Goal: Navigation & Orientation: Find specific page/section

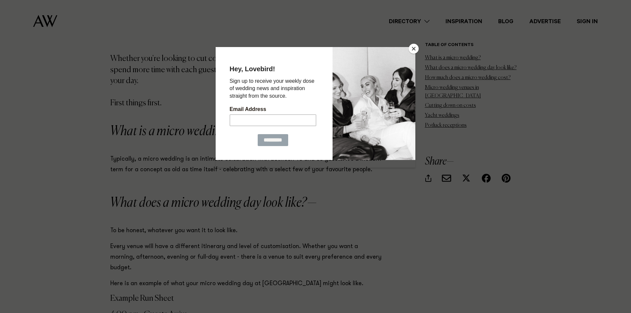
scroll to position [486, 0]
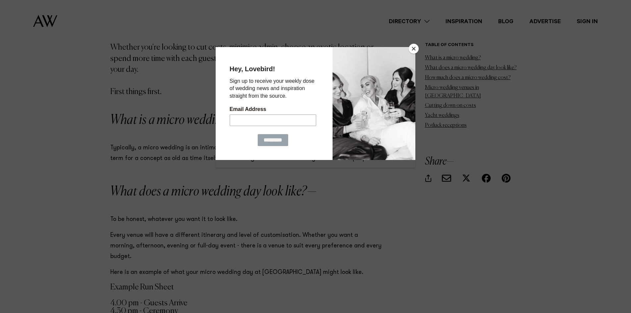
drag, startPoint x: 632, startPoint y: 13, endPoint x: 635, endPoint y: 27, distance: 14.4
drag, startPoint x: 415, startPoint y: 47, endPoint x: 411, endPoint y: 52, distance: 6.6
click at [415, 47] on button "Close" at bounding box center [414, 49] width 10 height 10
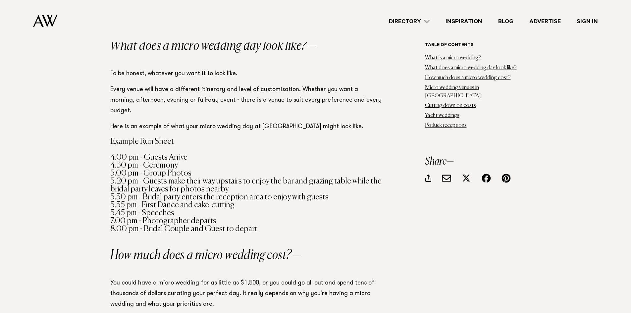
scroll to position [473, 0]
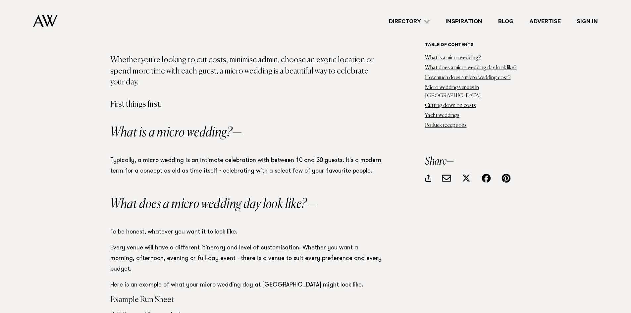
click at [477, 20] on link "Inspiration" at bounding box center [463, 21] width 53 height 9
